Goal: Find specific page/section: Find specific page/section

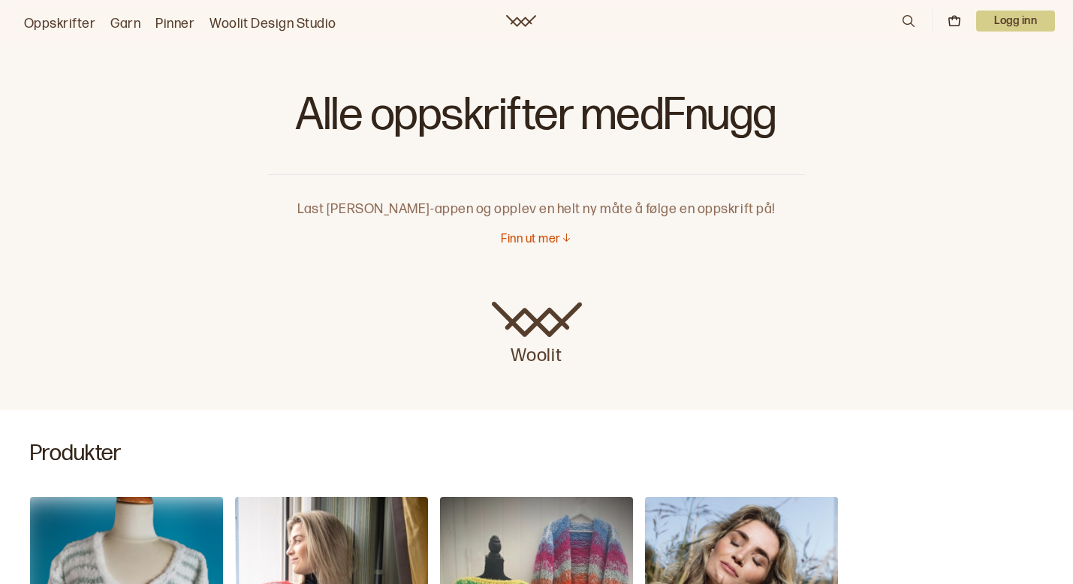
click at [74, 22] on link "Oppskrifter" at bounding box center [59, 24] width 71 height 21
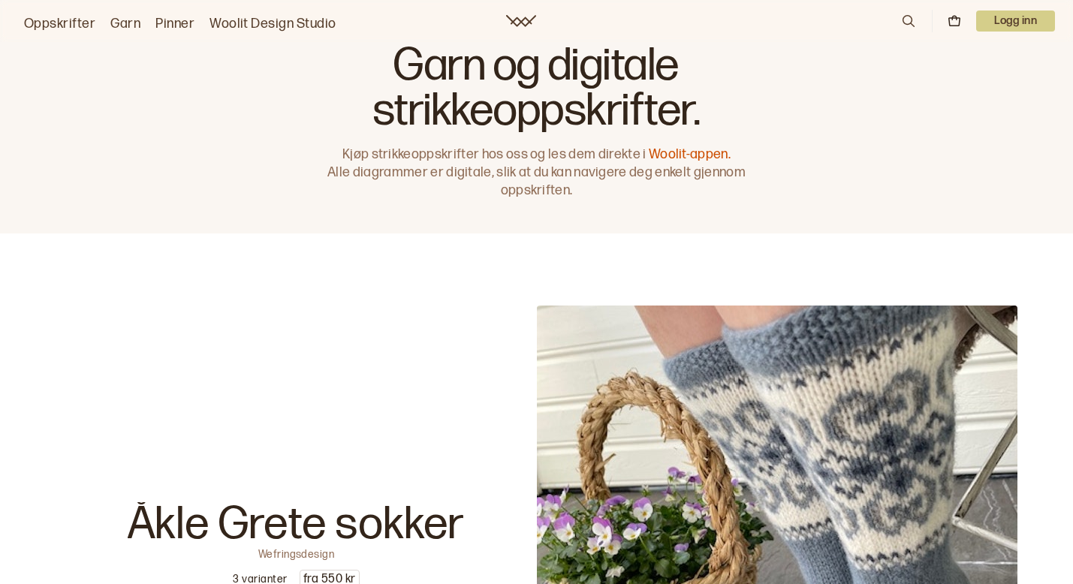
click at [124, 24] on link "Garn" at bounding box center [125, 24] width 30 height 21
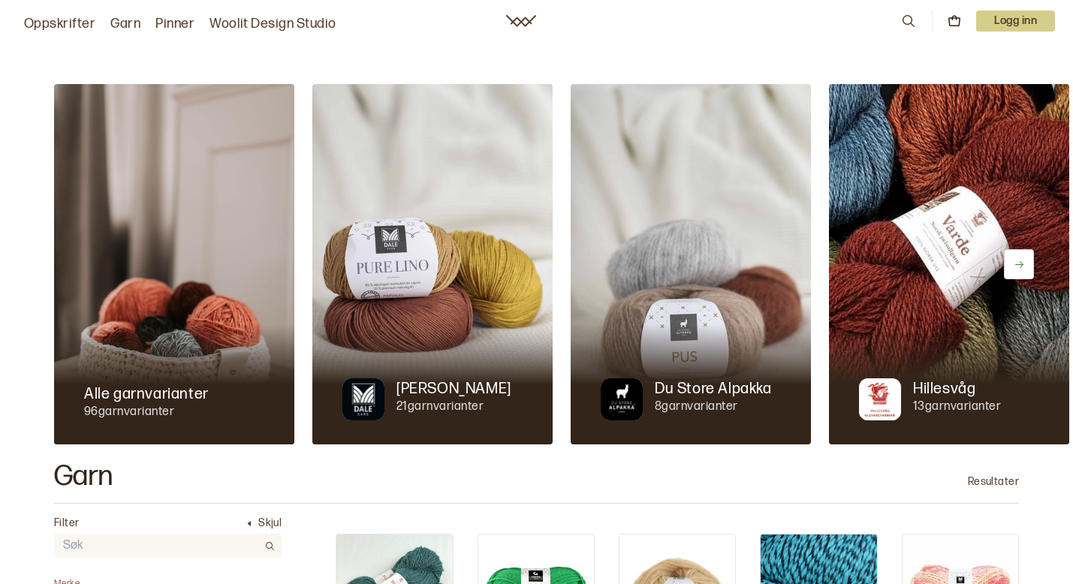
click at [905, 20] on icon at bounding box center [908, 21] width 17 height 17
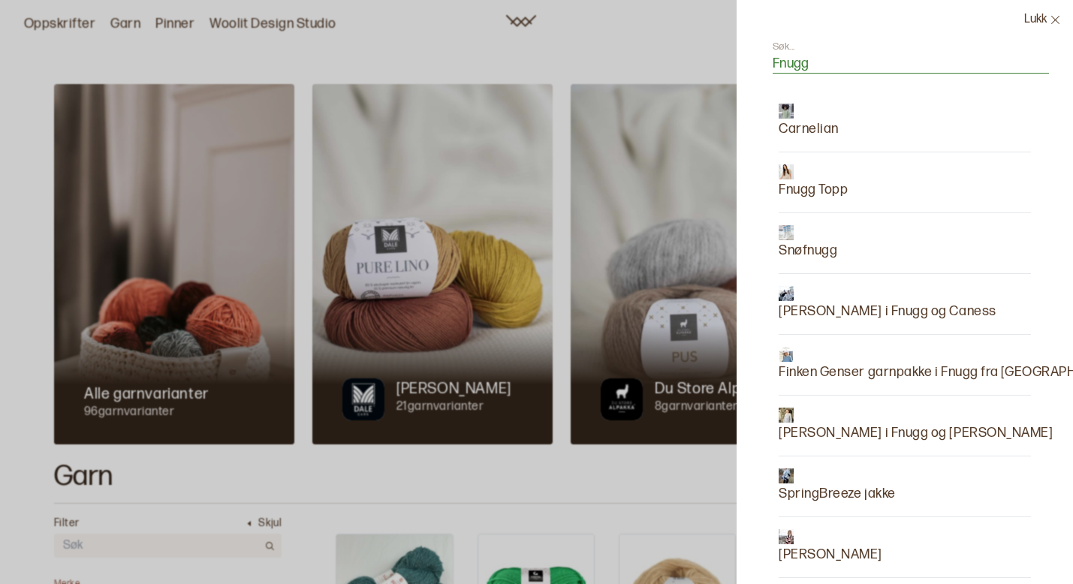
type input "Fnugg"
